Goal: Information Seeking & Learning: Learn about a topic

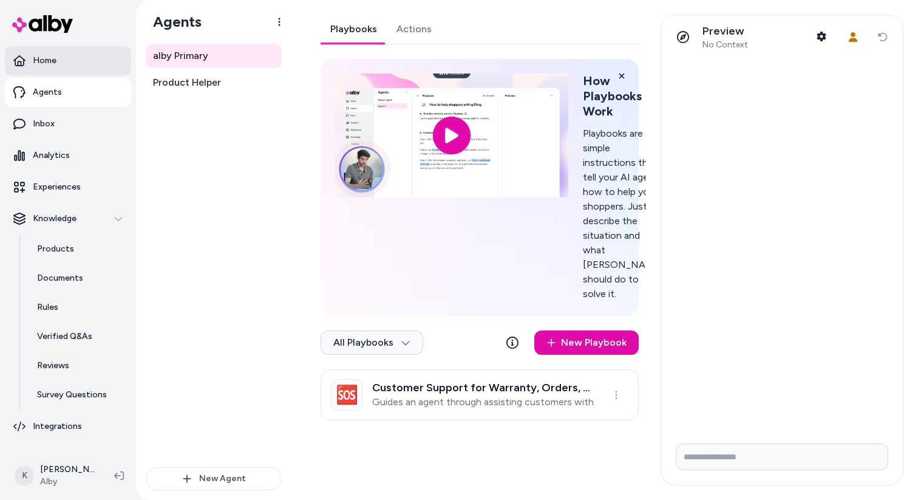
click at [63, 63] on link "Home" at bounding box center [68, 60] width 126 height 29
click at [77, 116] on link "Inbox" at bounding box center [68, 123] width 126 height 29
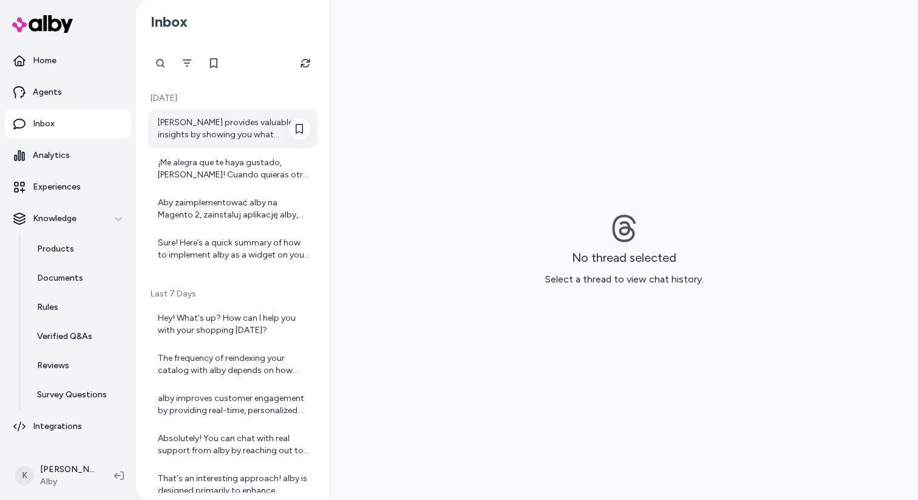
click at [245, 135] on div "[PERSON_NAME] provides valuable insights by showing you what questions your cus…" at bounding box center [234, 129] width 152 height 24
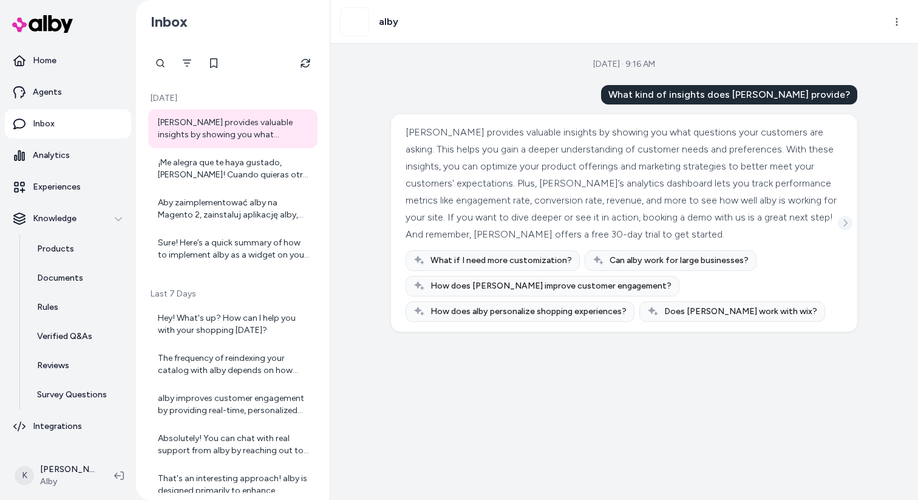
click at [849, 221] on button "See more" at bounding box center [845, 223] width 15 height 15
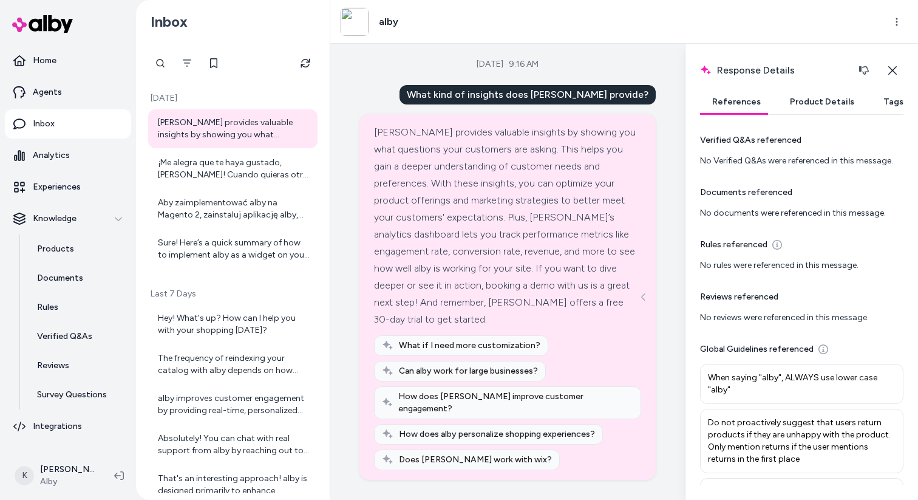
click at [826, 94] on button "Product Details" at bounding box center [822, 102] width 89 height 24
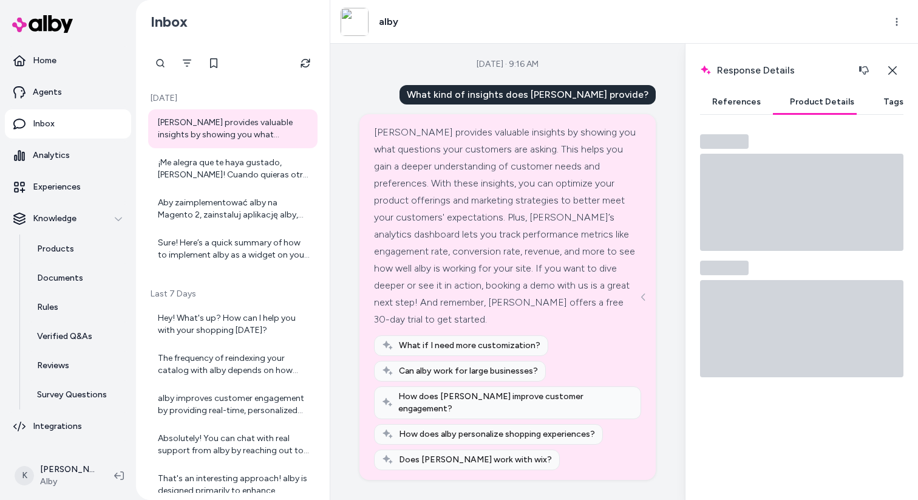
click at [882, 108] on button "Tags" at bounding box center [893, 102] width 44 height 24
click at [833, 104] on button "Product Details" at bounding box center [822, 102] width 89 height 24
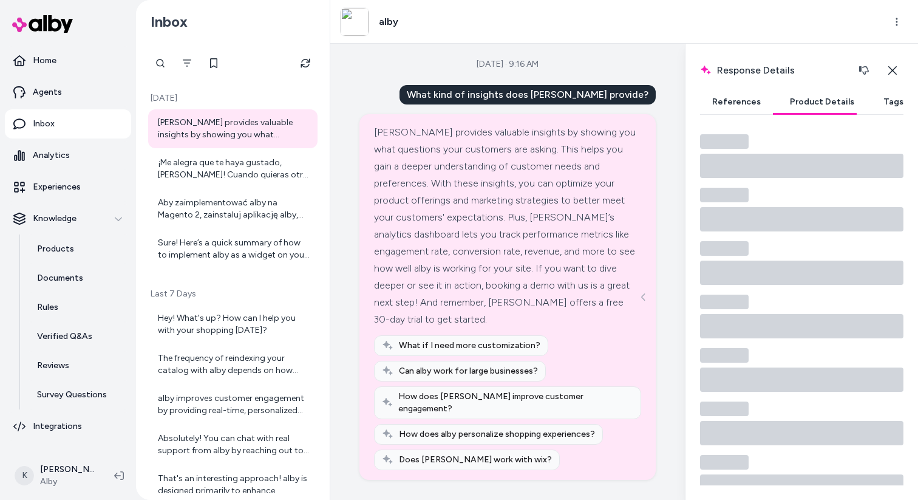
click at [815, 108] on button "Product Details" at bounding box center [822, 102] width 89 height 24
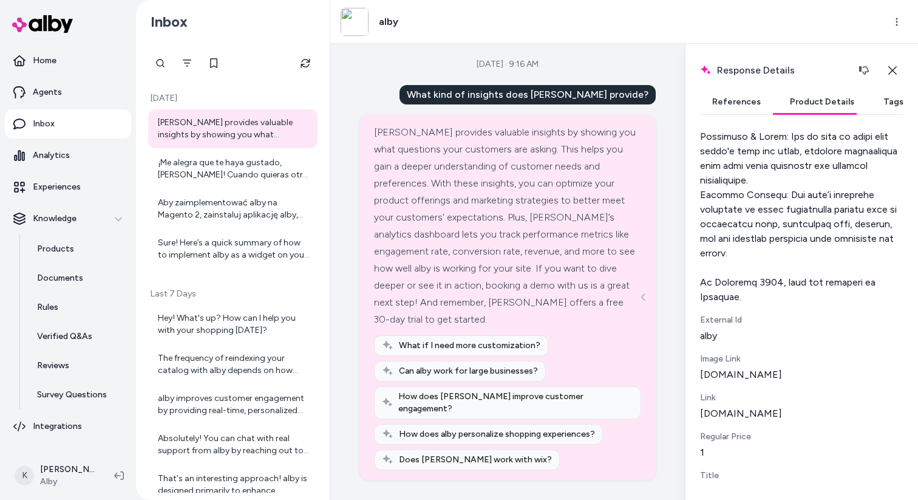
scroll to position [1276, 0]
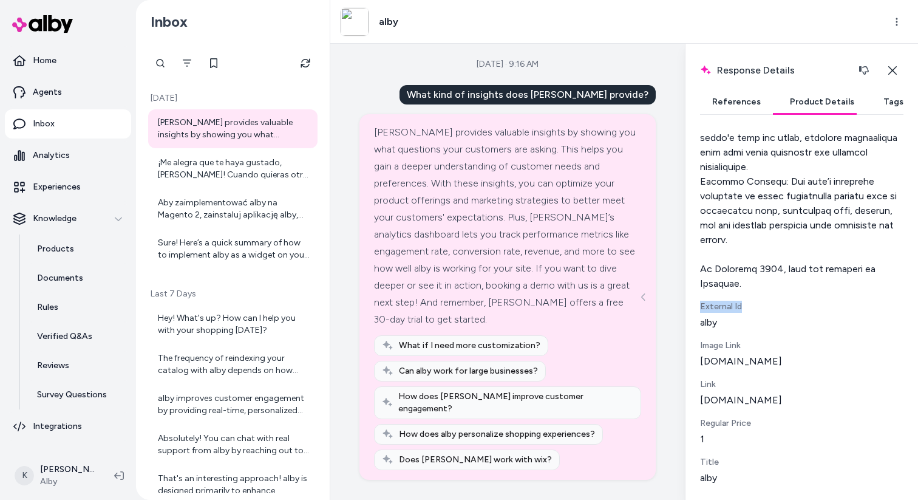
drag, startPoint x: 739, startPoint y: 307, endPoint x: 692, endPoint y: 308, distance: 47.4
click at [692, 308] on div "Response Details Response details and product details for the selected message.…" at bounding box center [801, 272] width 233 height 456
click at [755, 306] on div "External Id" at bounding box center [801, 307] width 203 height 12
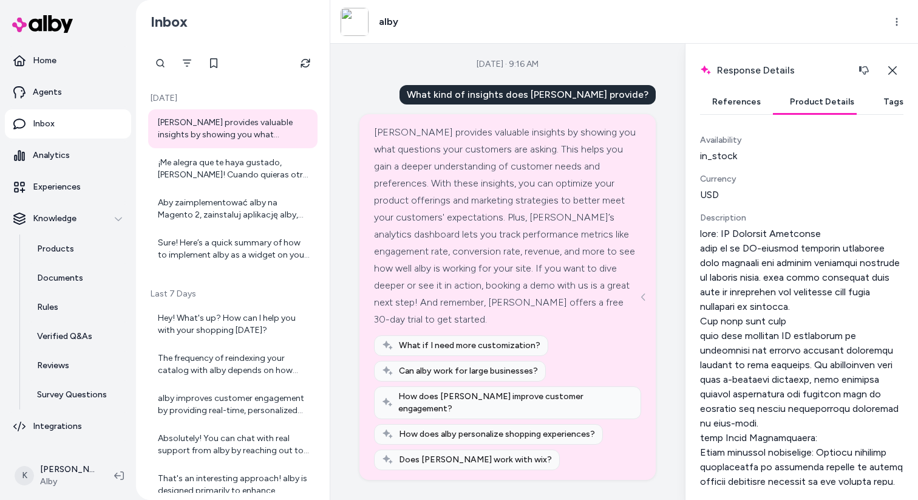
click at [876, 109] on button "Tags" at bounding box center [893, 102] width 44 height 24
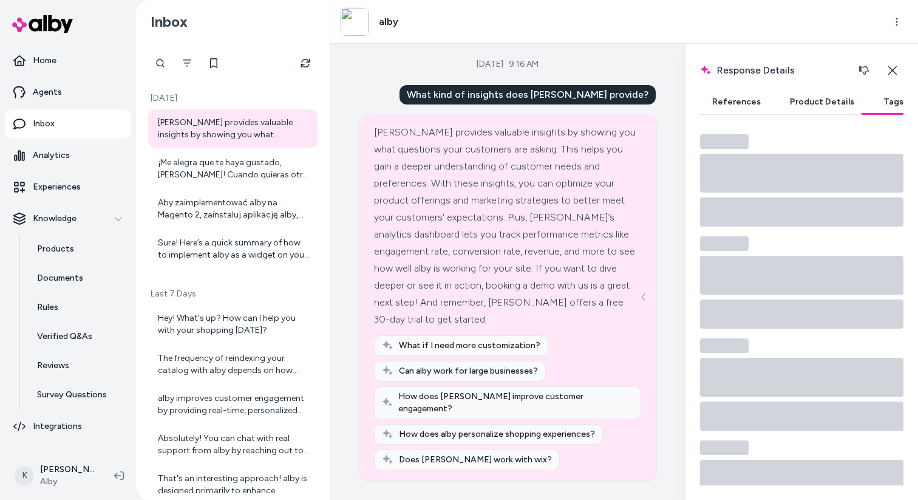
click at [731, 103] on button "References" at bounding box center [736, 102] width 73 height 24
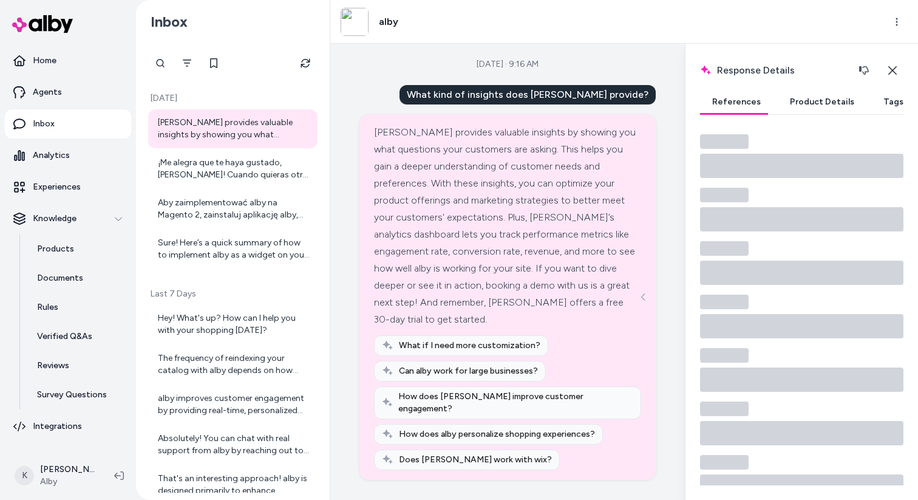
click at [826, 104] on button "Product Details" at bounding box center [822, 102] width 89 height 24
